Goal: Task Accomplishment & Management: Manage account settings

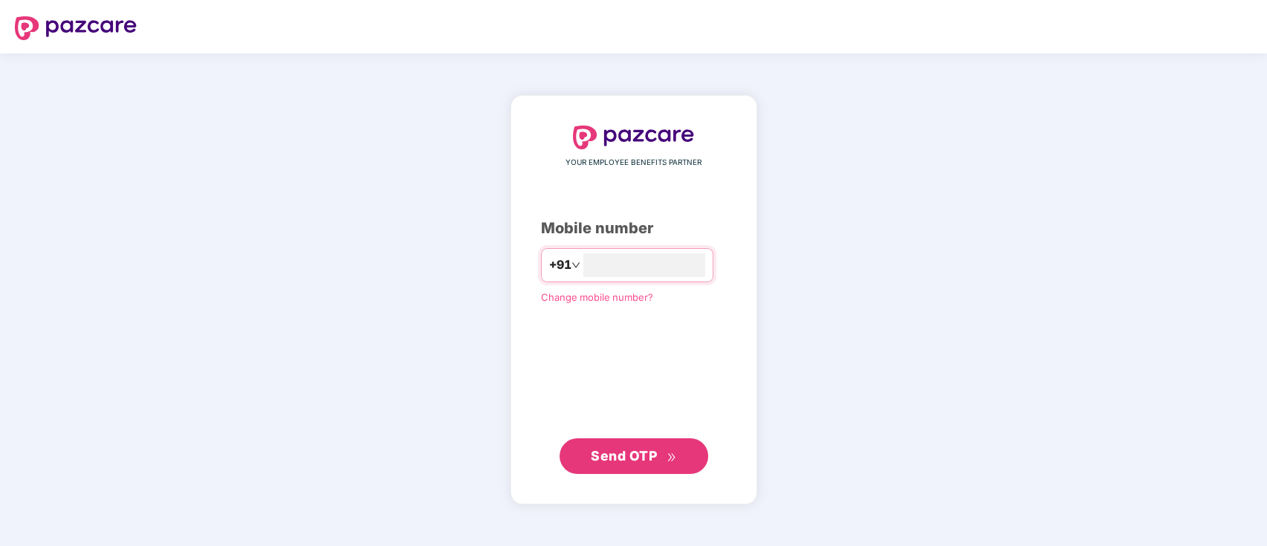
type input "**********"
click at [594, 448] on span "Send OTP" at bounding box center [624, 456] width 66 height 16
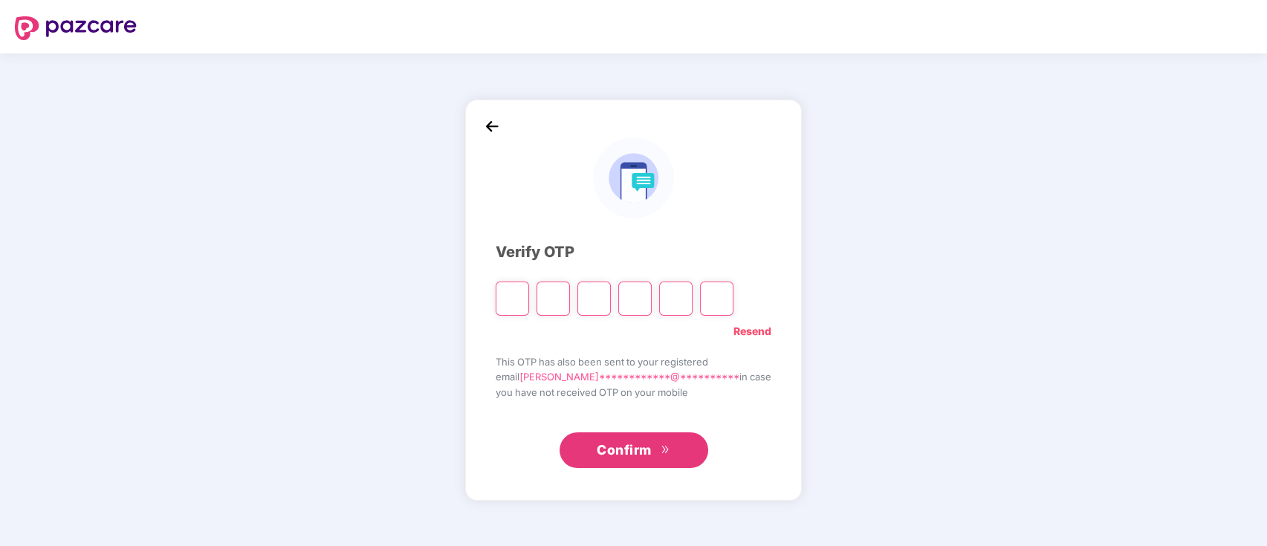
type input "*"
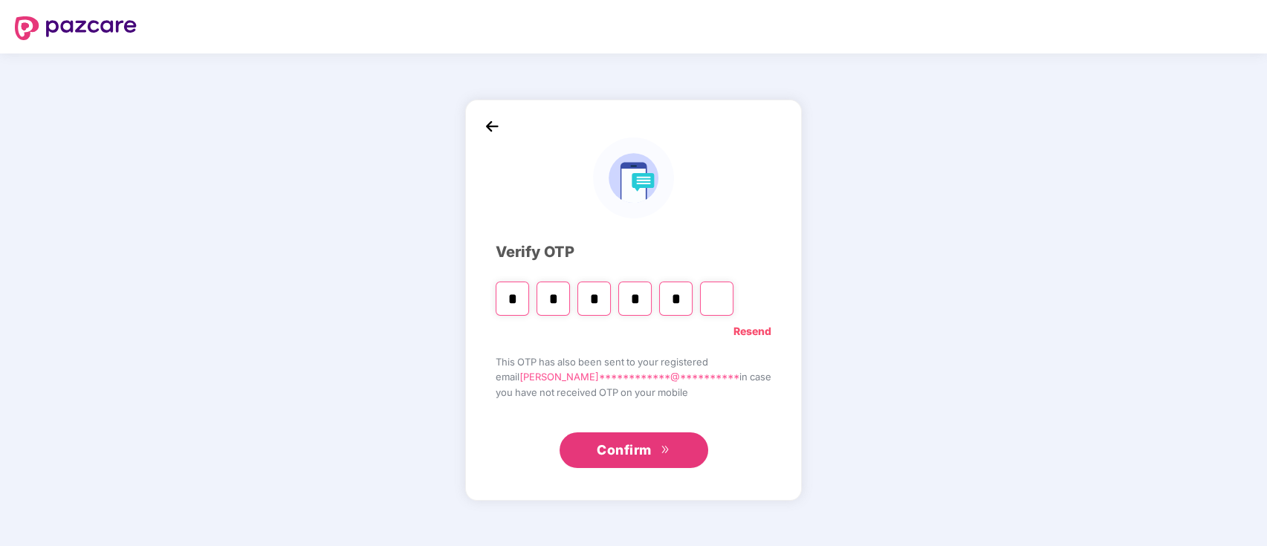
type input "*"
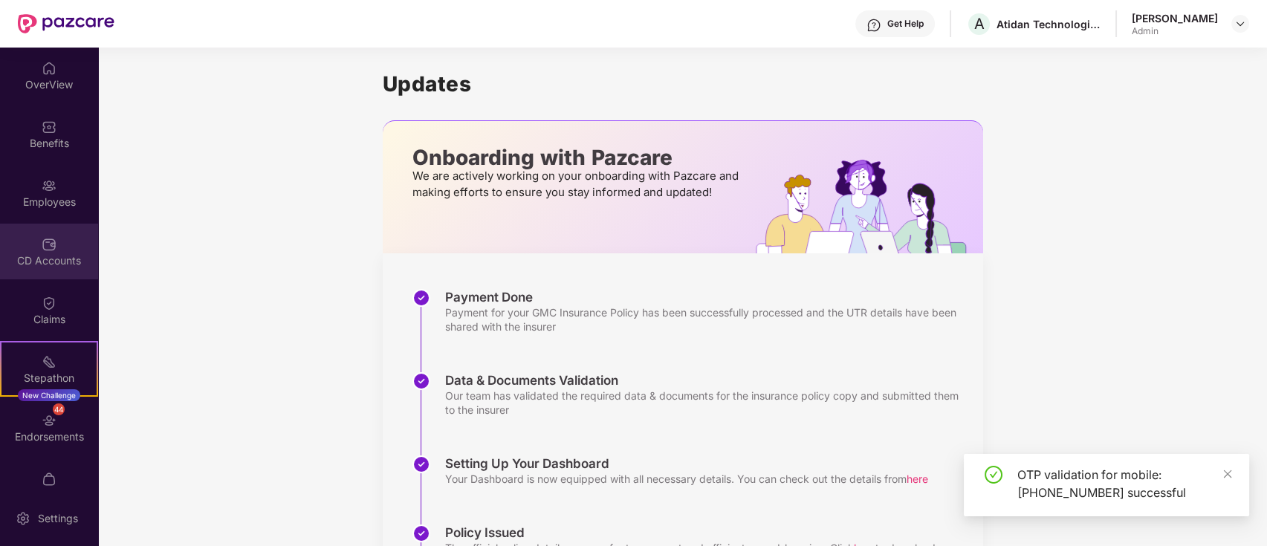
click at [44, 259] on div "CD Accounts" at bounding box center [49, 260] width 98 height 15
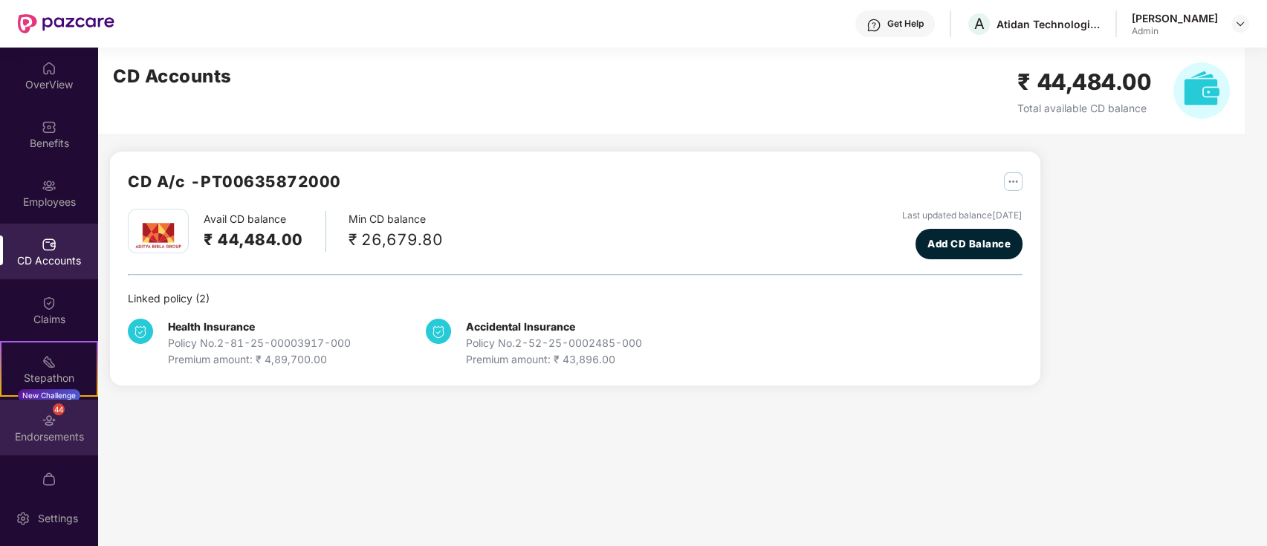
click at [48, 425] on img at bounding box center [49, 420] width 15 height 15
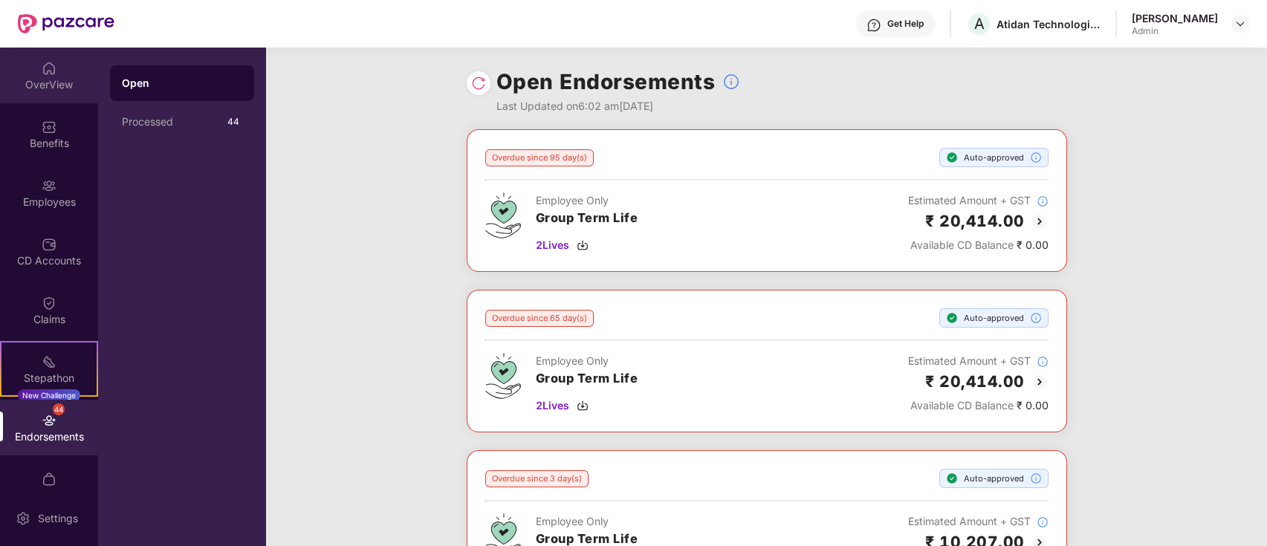
click at [54, 77] on div "OverView" at bounding box center [49, 84] width 98 height 15
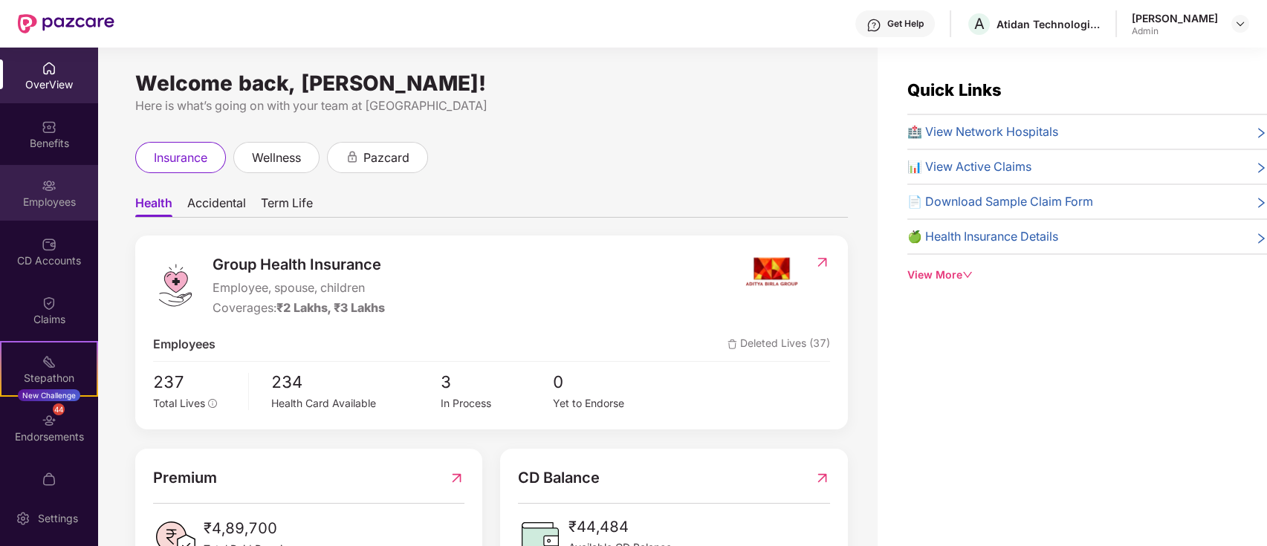
click at [50, 198] on div "Employees" at bounding box center [49, 202] width 98 height 15
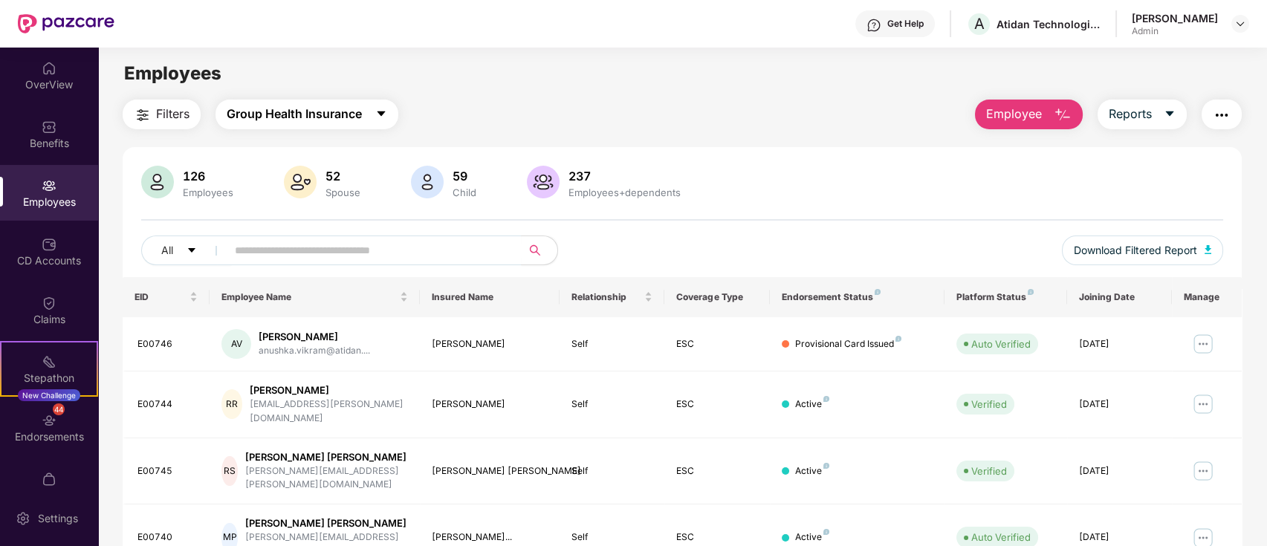
click at [299, 105] on span "Group Health Insurance" at bounding box center [294, 114] width 135 height 19
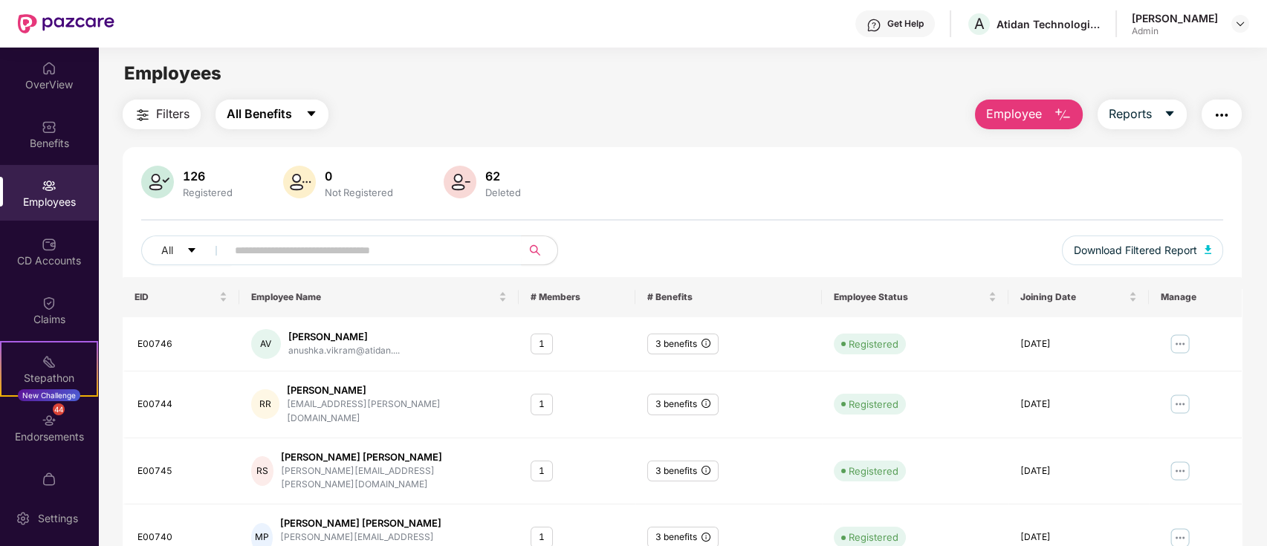
drag, startPoint x: 297, startPoint y: 128, endPoint x: 285, endPoint y: 131, distance: 13.0
click at [297, 123] on button "All Benefits" at bounding box center [272, 115] width 113 height 30
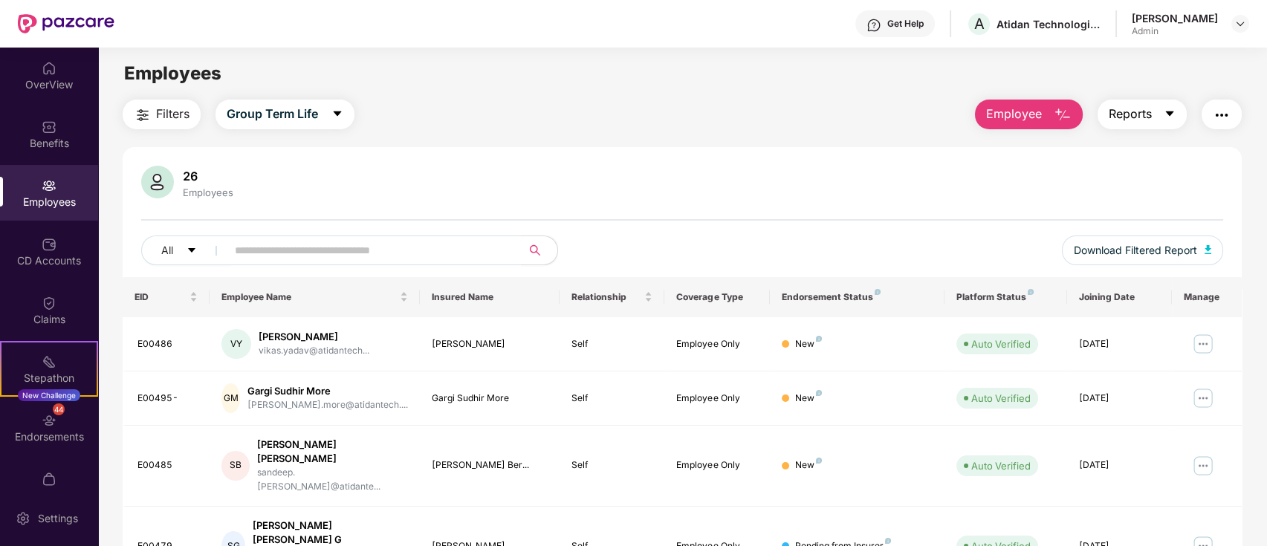
click at [1142, 112] on span "Reports" at bounding box center [1130, 114] width 43 height 19
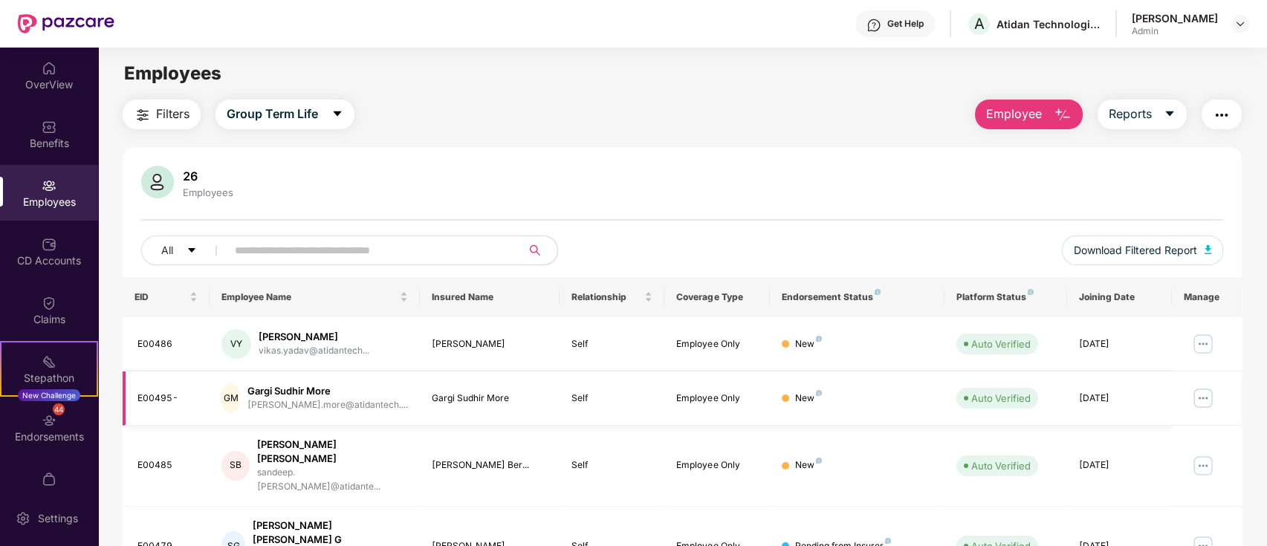
scroll to position [366, 0]
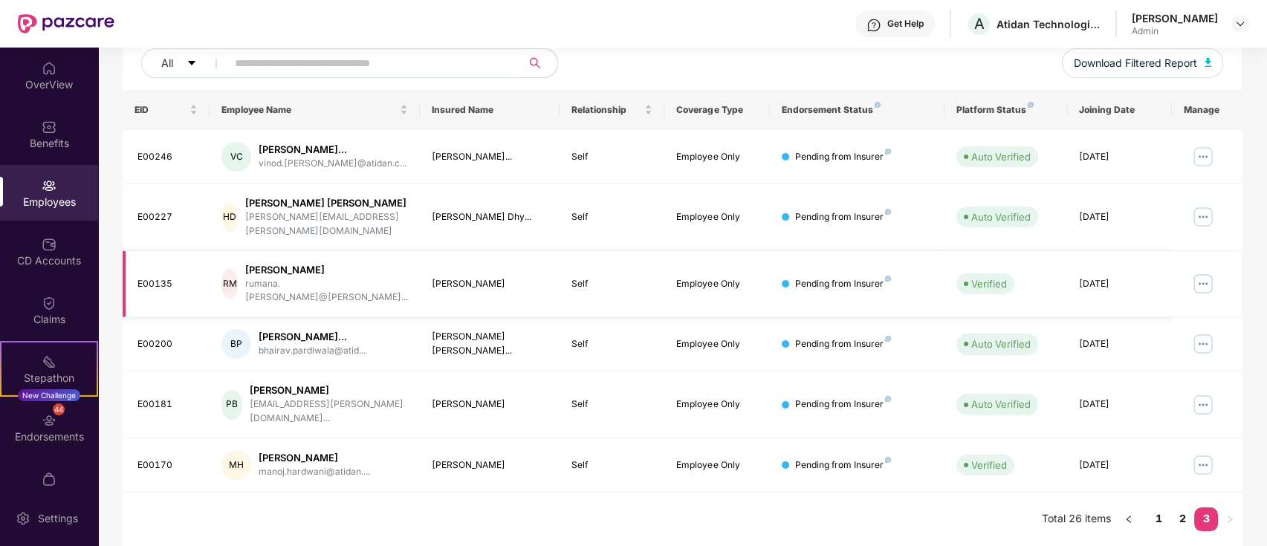
scroll to position [149, 0]
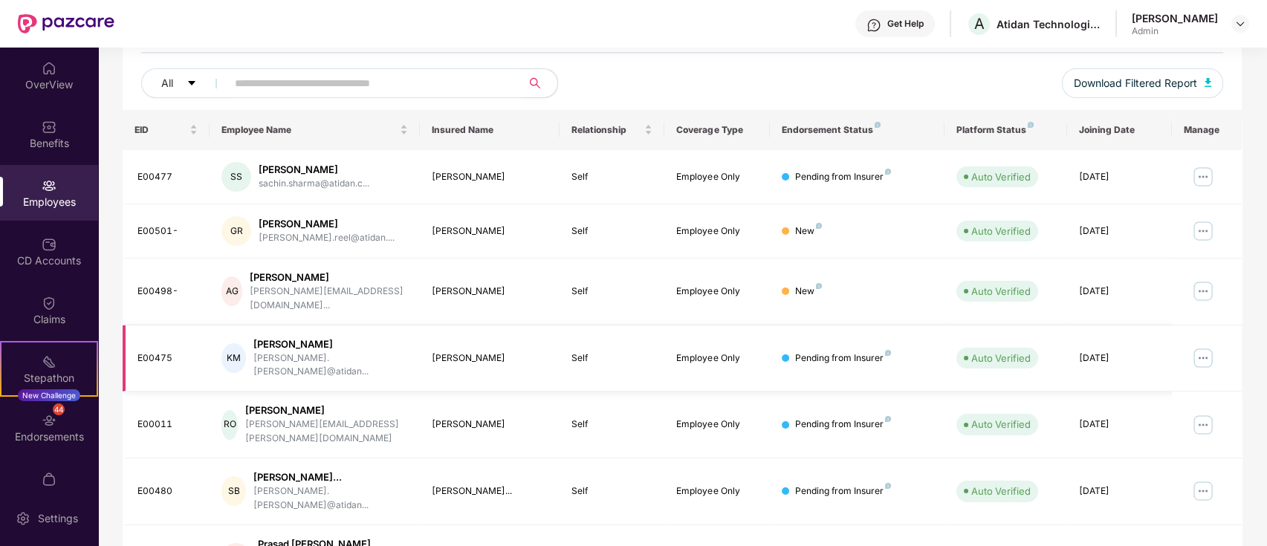
scroll to position [366, 0]
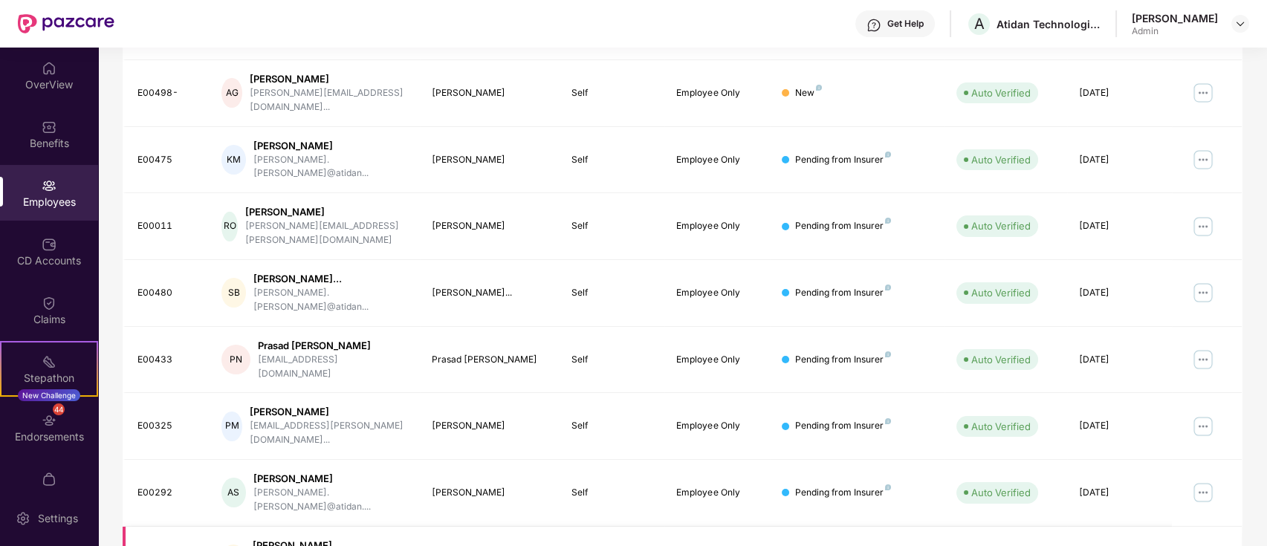
drag, startPoint x: 1160, startPoint y: 513, endPoint x: 549, endPoint y: 485, distance: 611.7
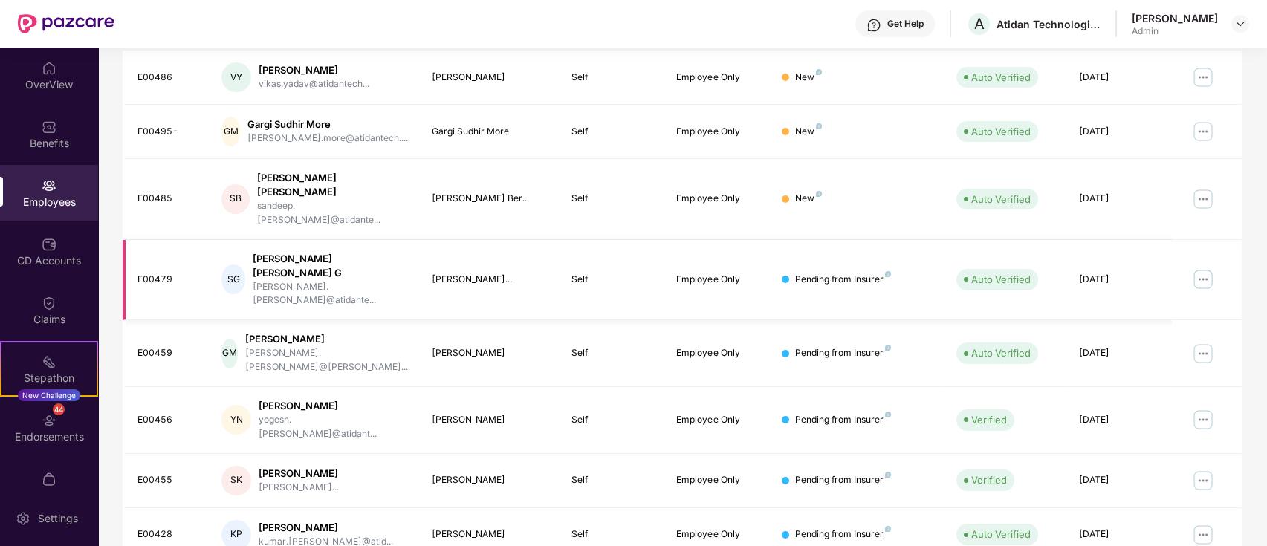
scroll to position [167, 0]
